Goal: Task Accomplishment & Management: Use online tool/utility

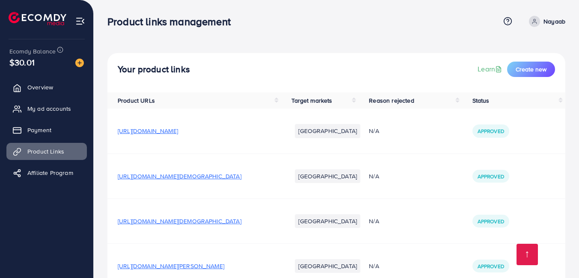
scroll to position [319, 0]
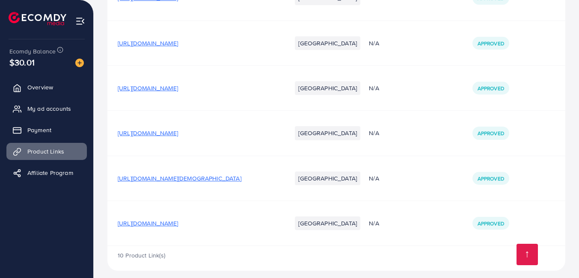
scroll to position [319, 0]
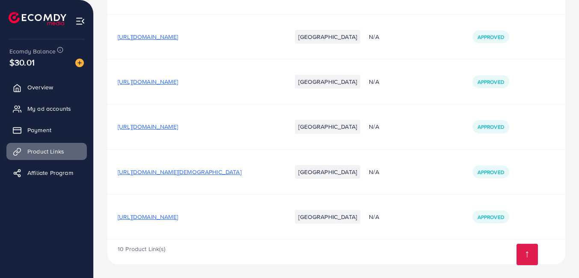
click at [178, 213] on span "[URL][DOMAIN_NAME]" at bounding box center [148, 217] width 60 height 9
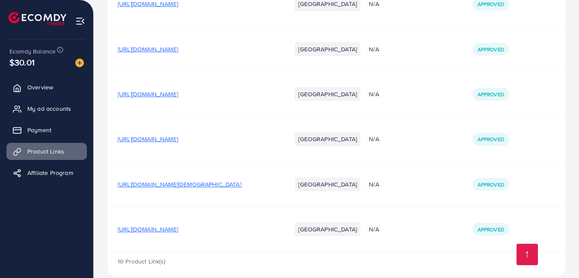
scroll to position [319, 0]
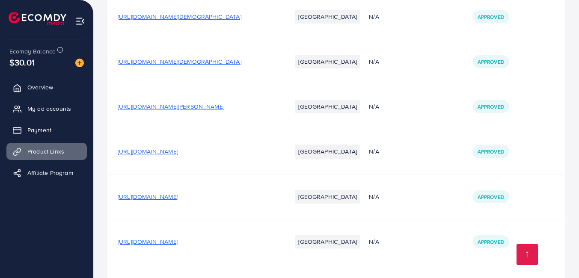
scroll to position [163, 0]
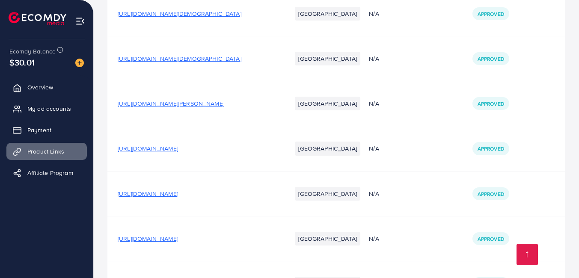
drag, startPoint x: 575, startPoint y: 189, endPoint x: 581, endPoint y: 187, distance: 6.6
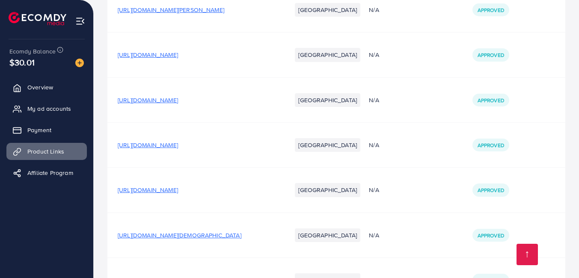
scroll to position [319, 0]
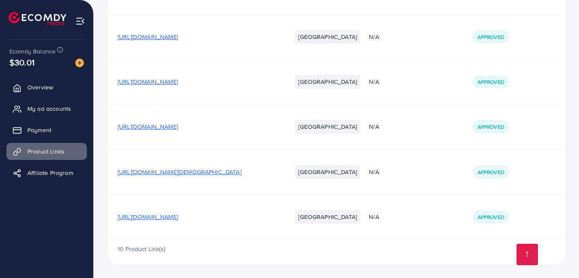
click at [178, 218] on span "[URL][DOMAIN_NAME]" at bounding box center [148, 217] width 60 height 9
